Goal: Use online tool/utility: Utilize a website feature to perform a specific function

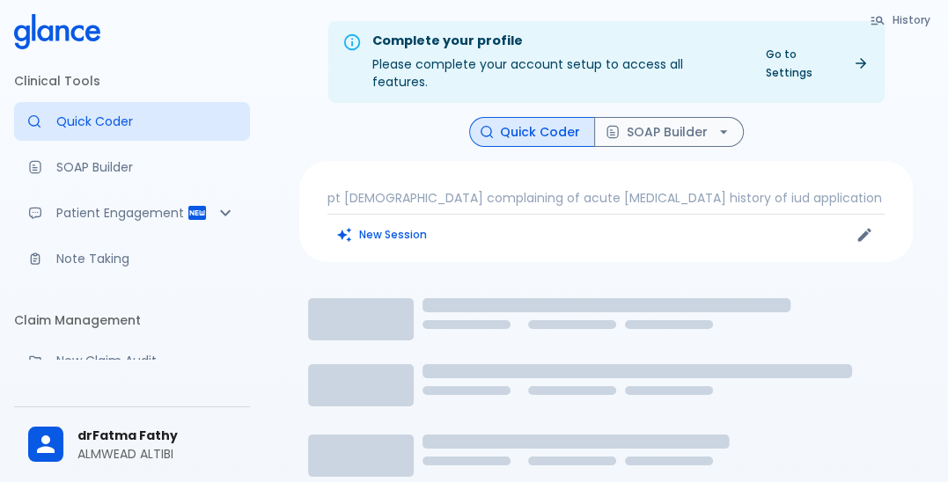
click at [453, 192] on div "pt 36 years old complaining of acute pelvic pain history of iud application New…" at bounding box center [605, 211] width 613 height 101
click at [436, 222] on div "New Session" at bounding box center [466, 235] width 279 height 26
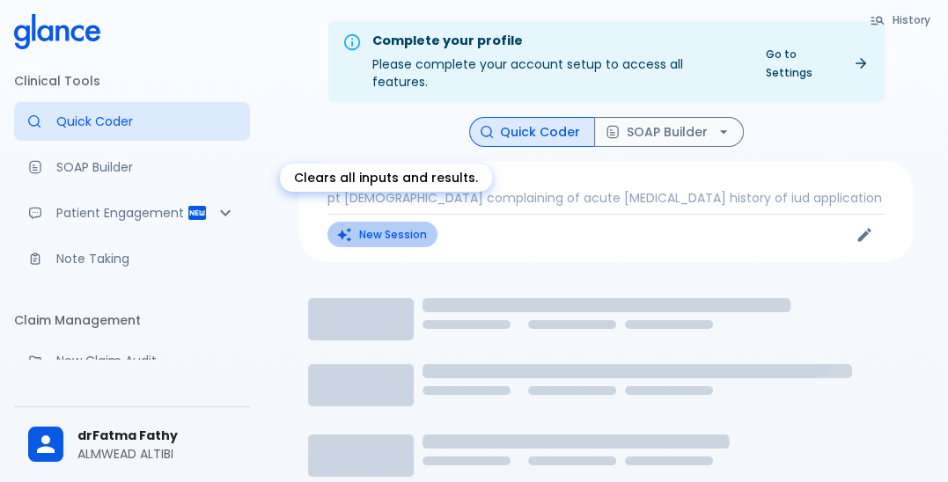
click at [375, 222] on button "New Session" at bounding box center [382, 235] width 110 height 26
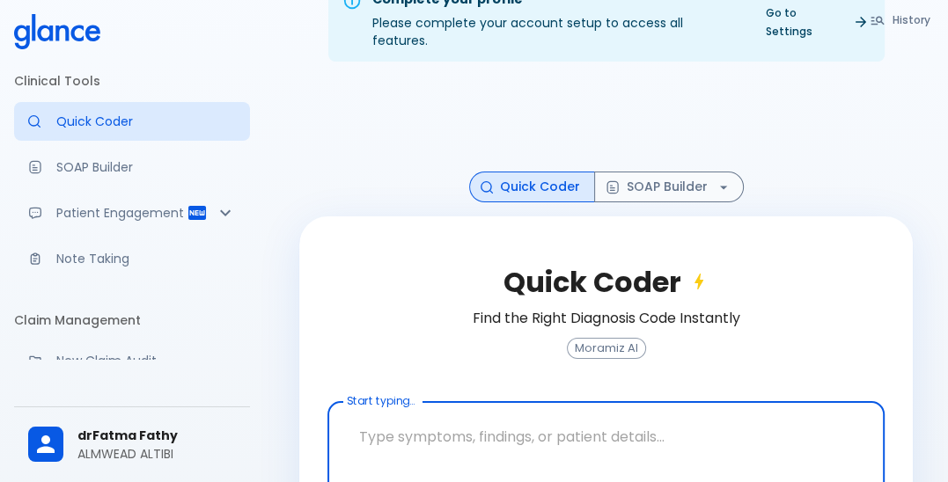
scroll to position [108, 0]
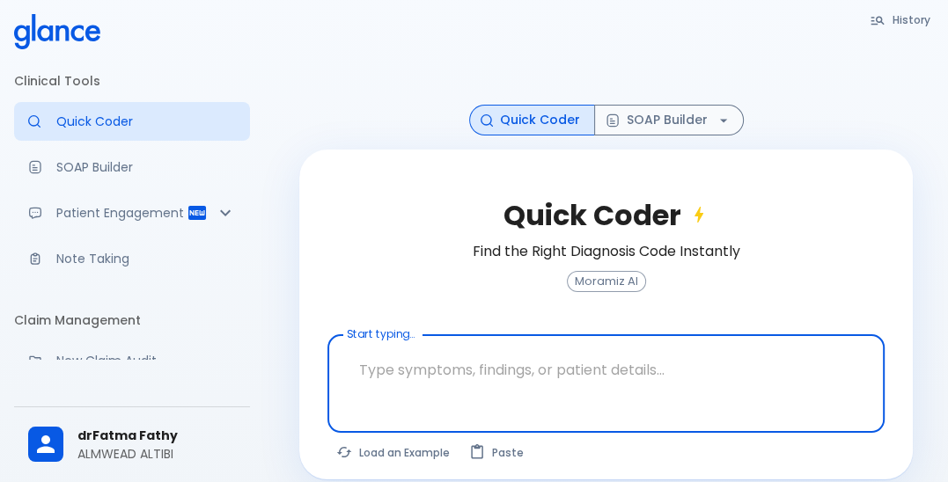
type textarea "[DEMOGRAPHIC_DATA] PATIENT [DEMOGRAPHIC_DATA] , HAD HIGH [MEDICAL_DATA] BEFORE …"
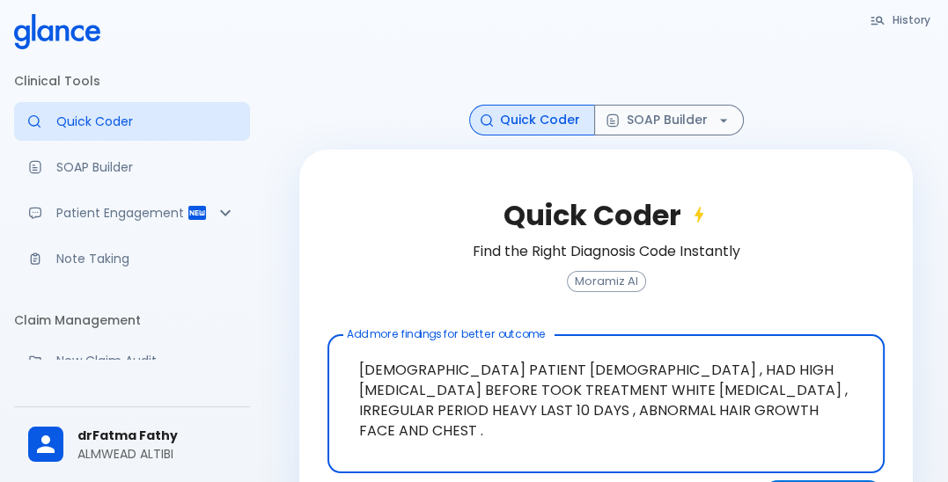
scroll to position [156, 0]
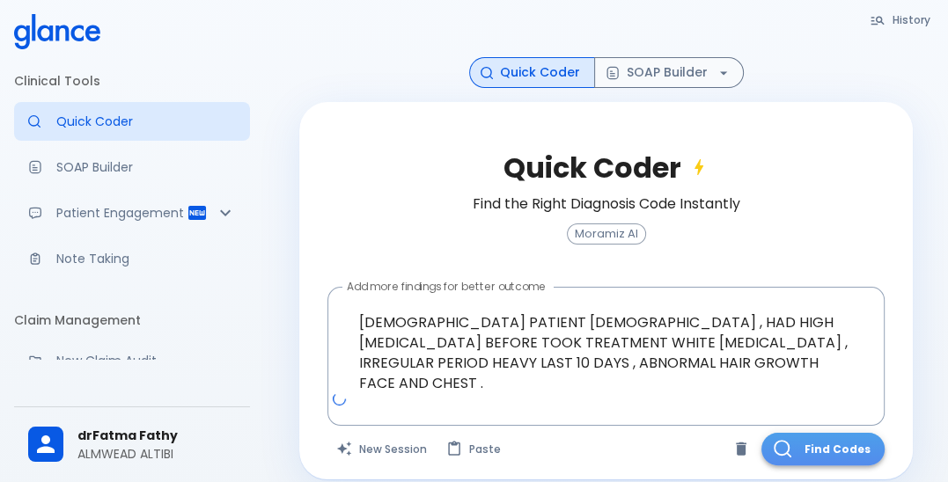
click at [802, 433] on button "Find Codes" at bounding box center [822, 449] width 123 height 33
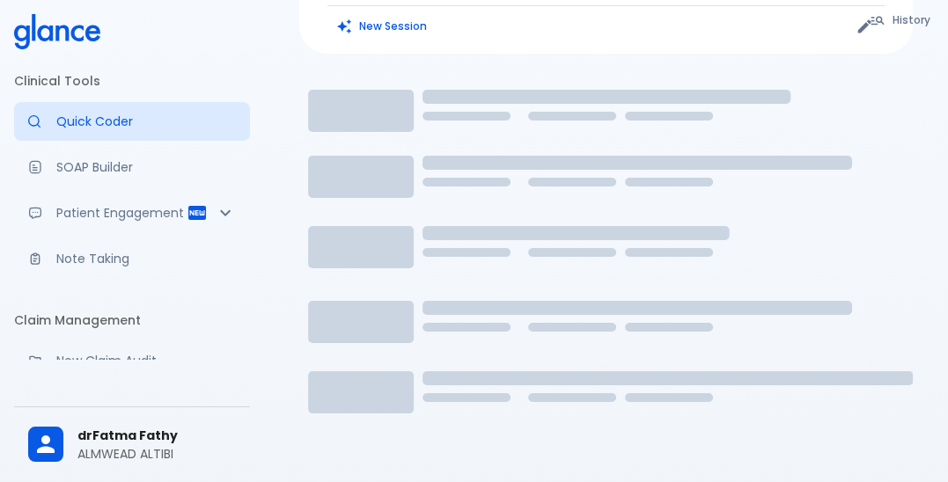
scroll to position [289, 0]
